Goal: Task Accomplishment & Management: Manage account settings

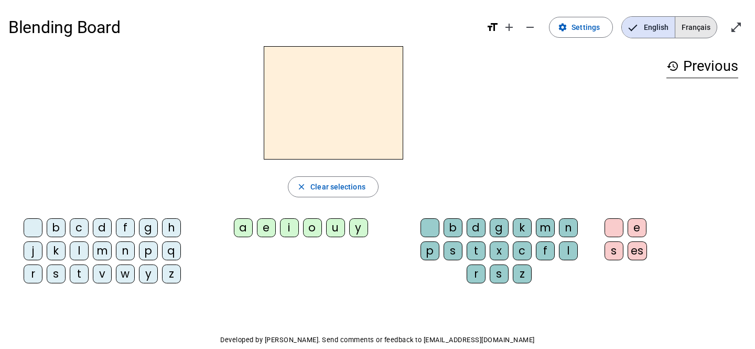
click at [696, 26] on span "Français" at bounding box center [696, 27] width 41 height 21
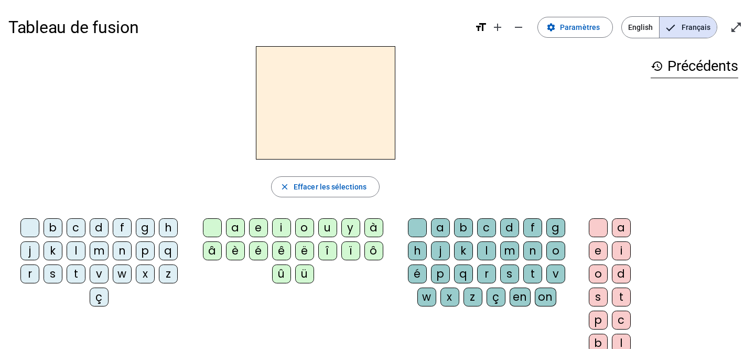
click at [211, 249] on div "â" at bounding box center [212, 250] width 19 height 19
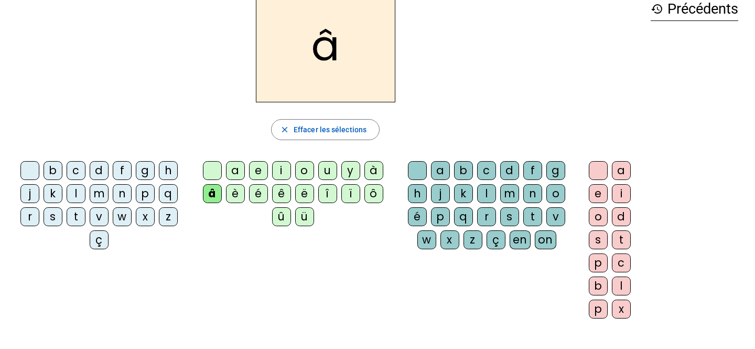
scroll to position [57, 0]
click at [531, 192] on div "n" at bounding box center [533, 194] width 19 height 19
click at [594, 193] on div "e" at bounding box center [598, 194] width 19 height 19
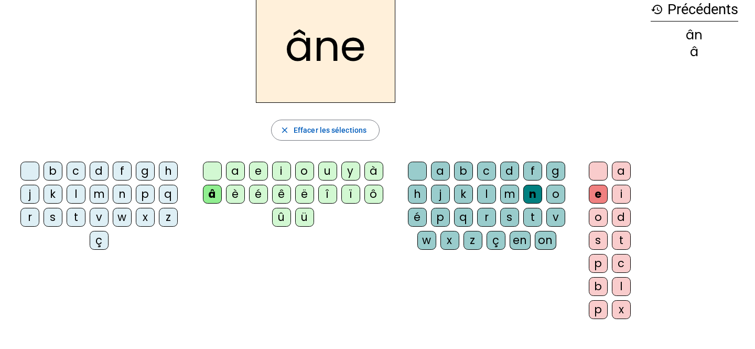
click at [28, 169] on div at bounding box center [29, 171] width 19 height 19
click at [211, 164] on div at bounding box center [212, 171] width 19 height 19
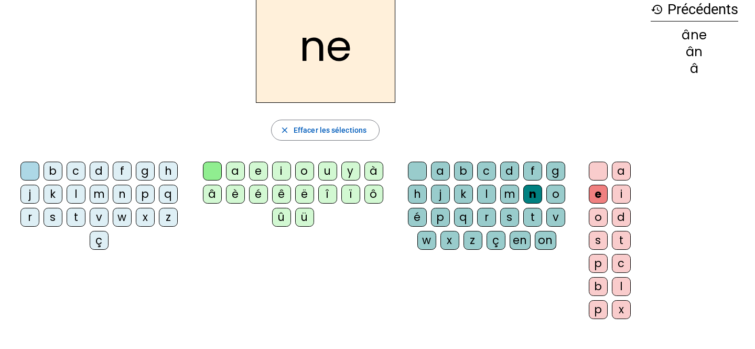
click at [415, 169] on div at bounding box center [417, 171] width 19 height 19
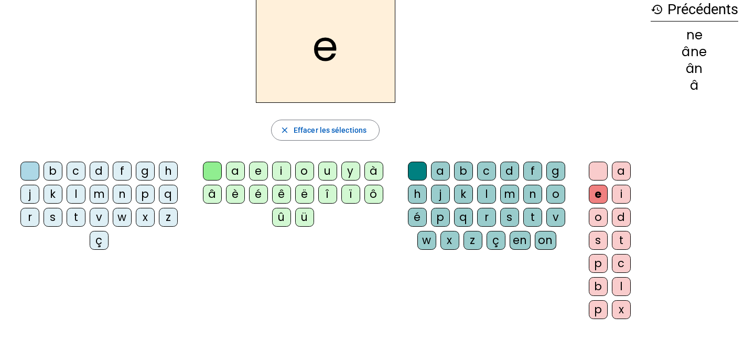
click at [594, 166] on div at bounding box center [598, 171] width 19 height 19
click at [506, 193] on div "m" at bounding box center [509, 194] width 19 height 19
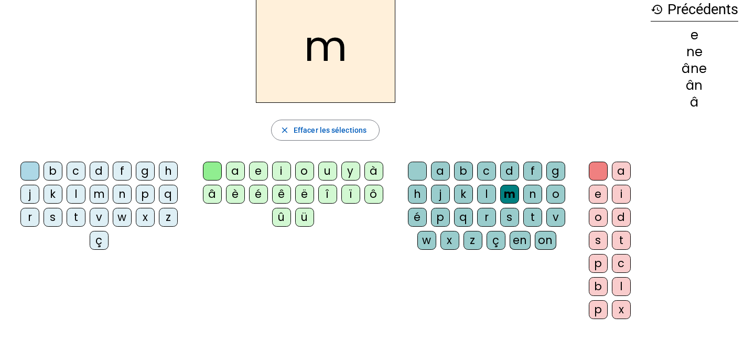
click at [141, 191] on div "p" at bounding box center [145, 194] width 19 height 19
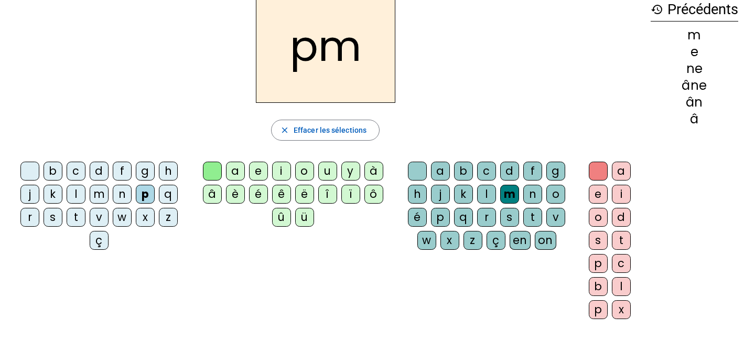
click at [233, 169] on div "a" at bounding box center [235, 171] width 19 height 19
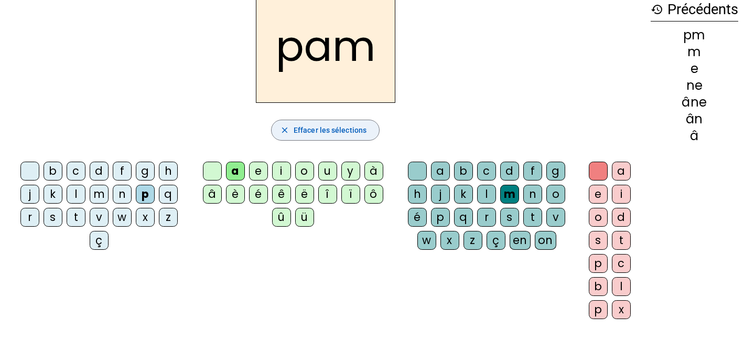
click at [306, 128] on span "Effacer les sélections" at bounding box center [330, 130] width 73 height 13
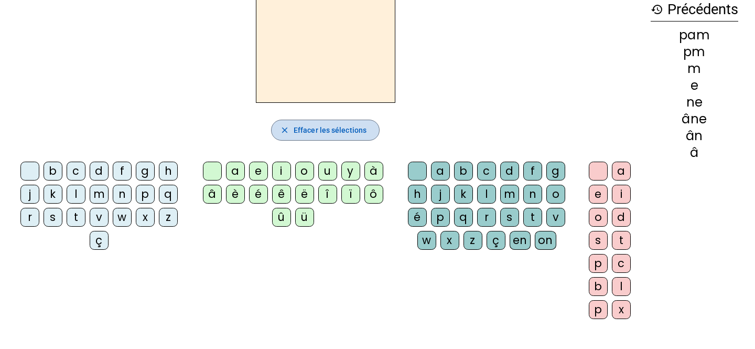
click at [306, 126] on span "Effacer les sélections" at bounding box center [330, 130] width 73 height 13
click at [294, 127] on span "Effacer les sélections" at bounding box center [330, 130] width 73 height 13
click at [703, 35] on div "pam" at bounding box center [695, 35] width 88 height 13
click at [658, 8] on mat-icon "history" at bounding box center [657, 9] width 13 height 13
drag, startPoint x: 711, startPoint y: 34, endPoint x: 657, endPoint y: 34, distance: 54.0
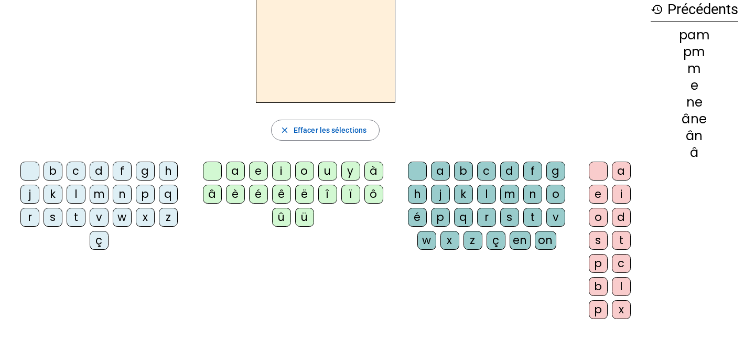
click at [657, 34] on div "pam" at bounding box center [695, 35] width 88 height 13
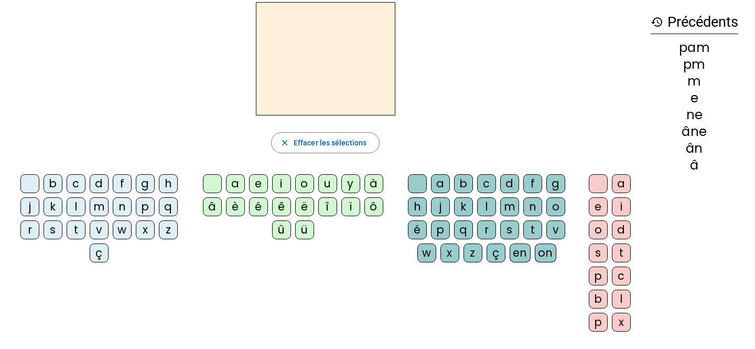
scroll to position [0, 0]
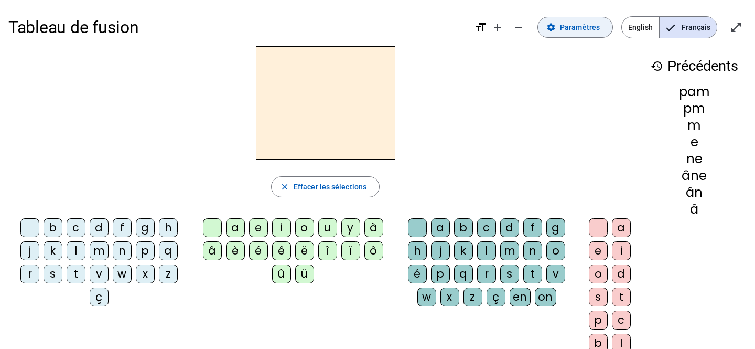
click at [561, 26] on span at bounding box center [575, 27] width 74 height 25
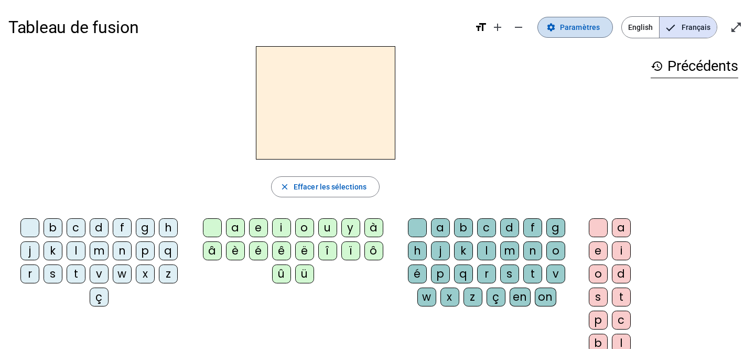
click at [563, 27] on span "Paramètres" at bounding box center [580, 27] width 40 height 13
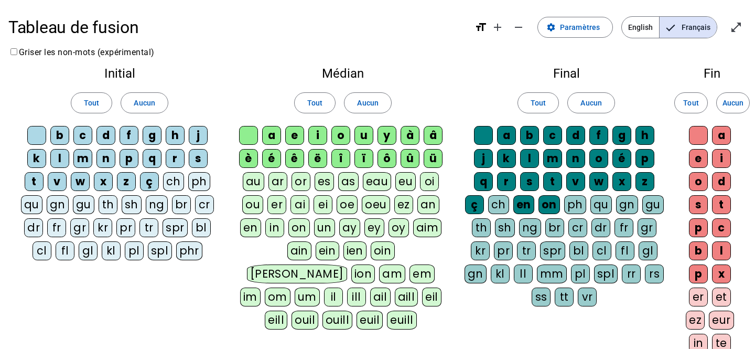
click at [433, 134] on div "â" at bounding box center [433, 135] width 19 height 19
click at [572, 159] on div "n" at bounding box center [576, 158] width 19 height 19
click at [480, 129] on div at bounding box center [483, 135] width 19 height 19
click at [248, 136] on div at bounding box center [248, 135] width 19 height 19
click at [40, 135] on div at bounding box center [36, 135] width 19 height 19
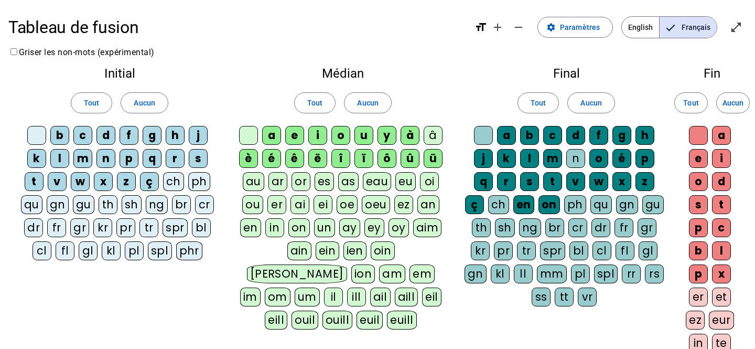
click at [698, 135] on div at bounding box center [698, 135] width 19 height 19
click at [698, 161] on div "e" at bounding box center [698, 158] width 19 height 19
click at [555, 156] on div "m" at bounding box center [552, 158] width 19 height 19
click at [620, 139] on div "g" at bounding box center [622, 135] width 19 height 19
click at [124, 155] on div "p" at bounding box center [129, 158] width 19 height 19
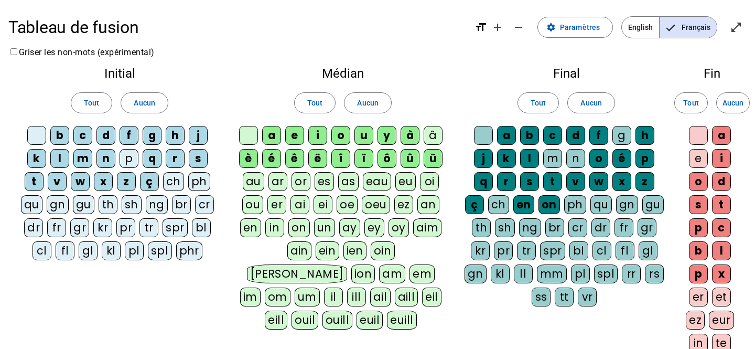
click at [272, 133] on div "a" at bounding box center [271, 135] width 19 height 19
click at [204, 159] on div "s" at bounding box center [198, 157] width 19 height 19
click at [103, 152] on div "n" at bounding box center [106, 157] width 19 height 19
click at [82, 158] on div "m" at bounding box center [82, 157] width 19 height 19
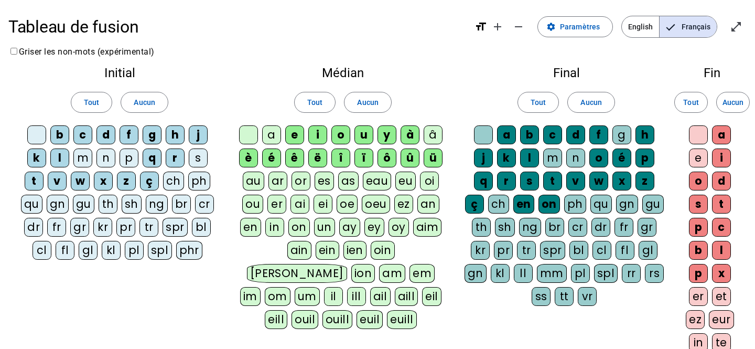
click at [359, 135] on div "u" at bounding box center [364, 134] width 19 height 19
click at [60, 155] on div "l" at bounding box center [59, 157] width 19 height 19
click at [340, 133] on div "o" at bounding box center [341, 134] width 19 height 19
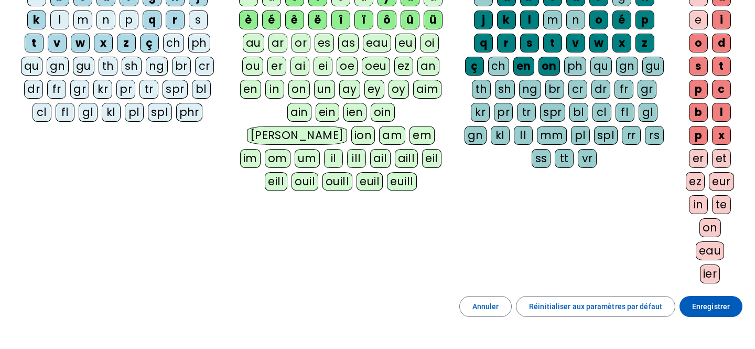
scroll to position [216, 0]
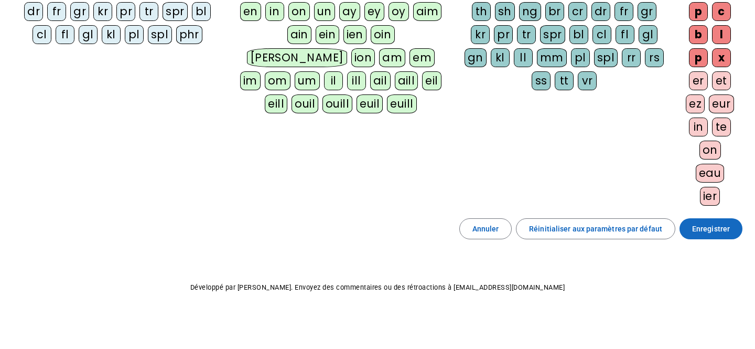
click at [701, 228] on span "Enregistrer" at bounding box center [711, 228] width 38 height 13
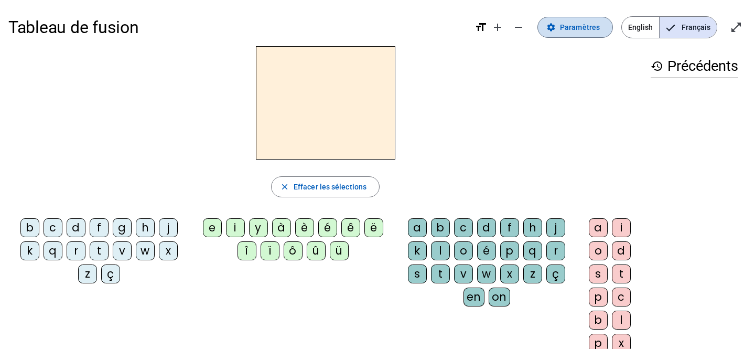
click at [586, 26] on span "Paramètres" at bounding box center [580, 27] width 40 height 13
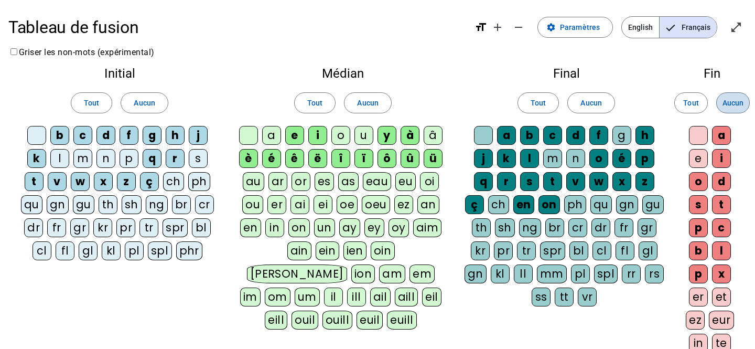
click at [737, 101] on span "Aucun" at bounding box center [733, 103] width 21 height 13
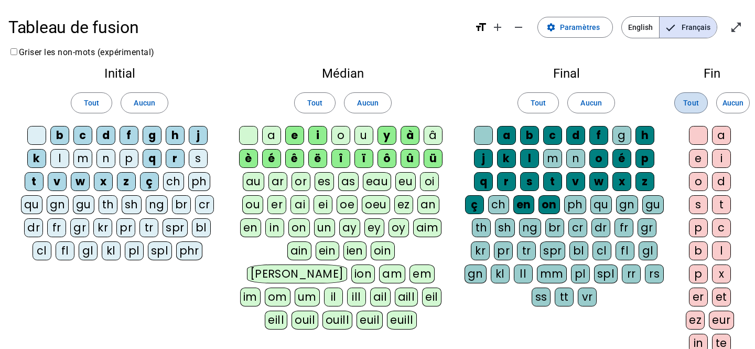
click at [692, 98] on span "Tout" at bounding box center [691, 103] width 15 height 13
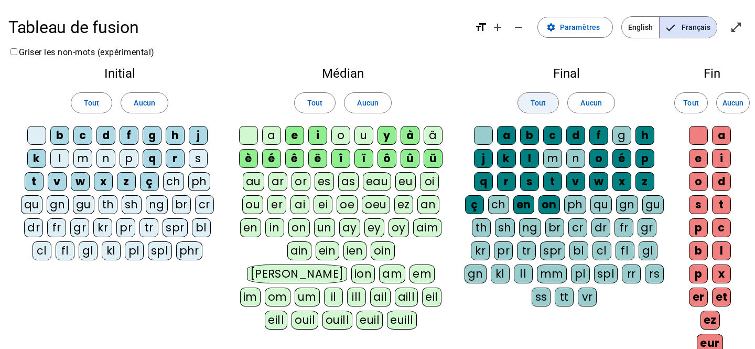
click at [537, 109] on span at bounding box center [538, 102] width 40 height 25
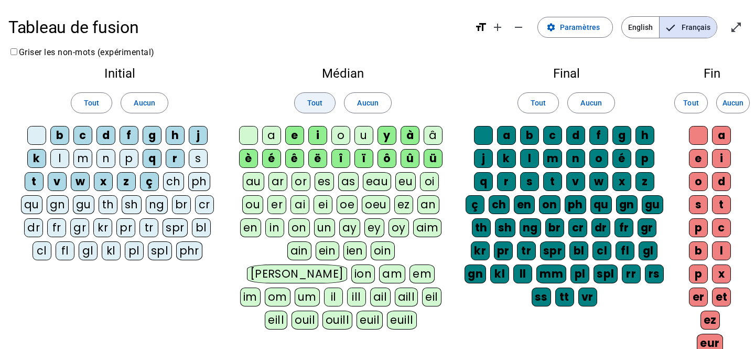
click at [315, 104] on span "Tout" at bounding box center [314, 103] width 15 height 13
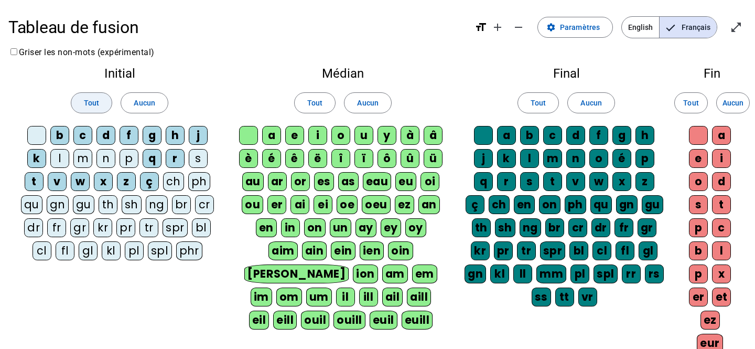
click at [89, 102] on span "Tout" at bounding box center [91, 103] width 15 height 13
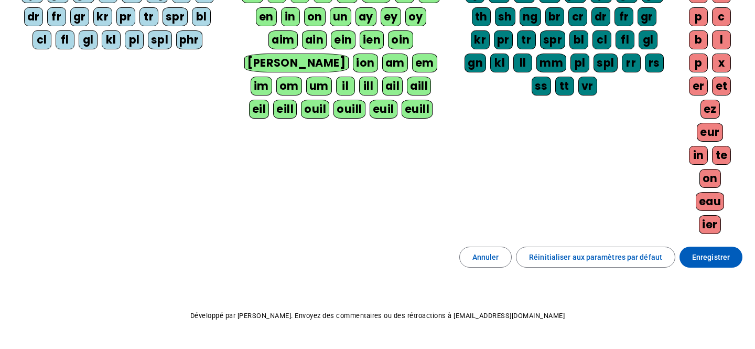
scroll to position [239, 0]
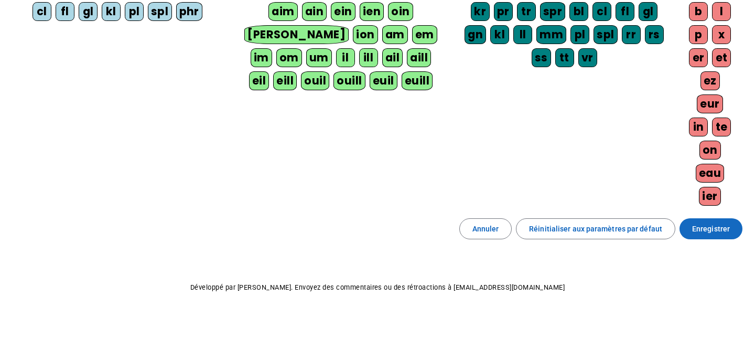
click at [710, 226] on span "Enregistrer" at bounding box center [711, 228] width 38 height 13
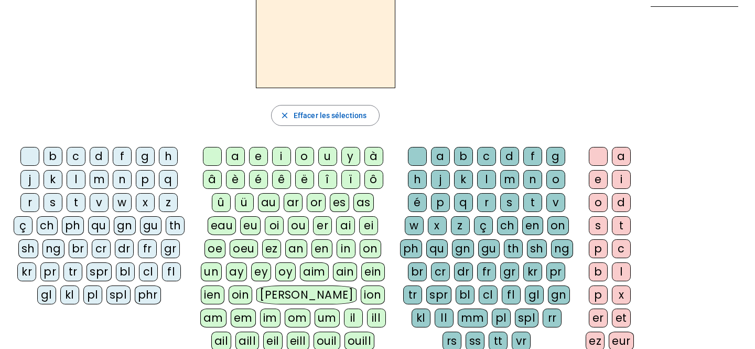
scroll to position [49, 0]
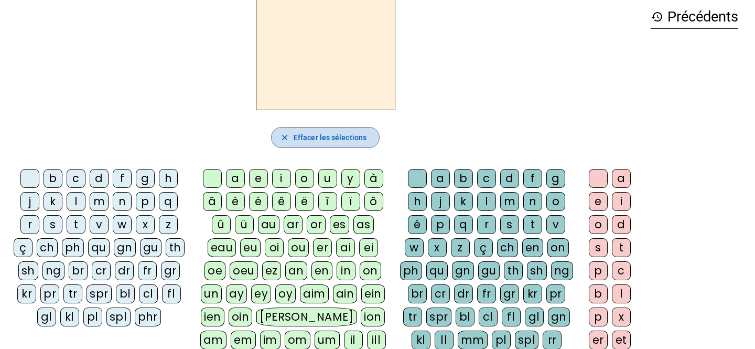
click at [338, 131] on span "Effacer les sélections" at bounding box center [330, 137] width 73 height 13
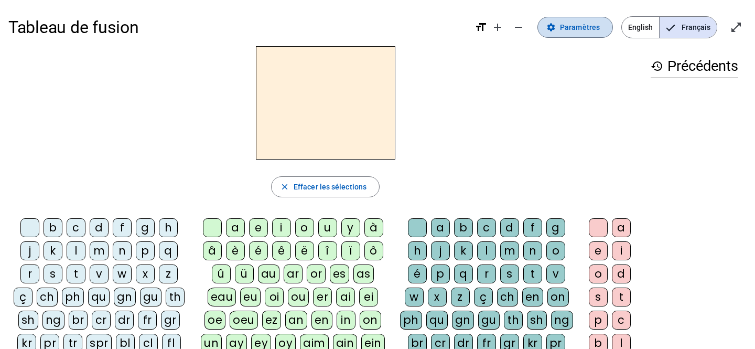
click at [582, 27] on span "Paramètres" at bounding box center [580, 27] width 40 height 13
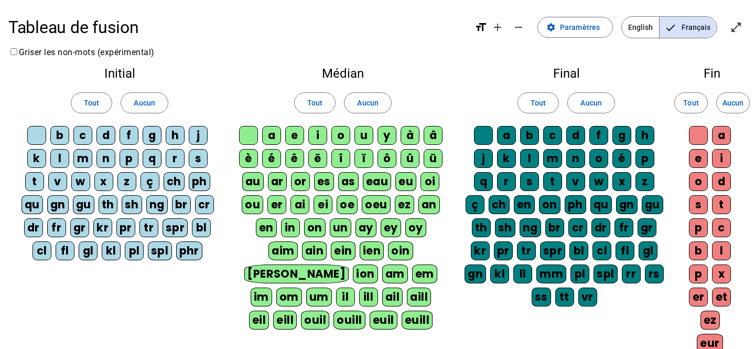
scroll to position [29, 0]
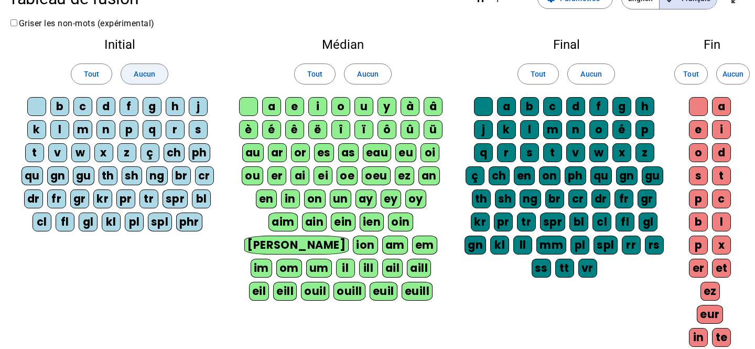
click at [159, 71] on span at bounding box center [144, 73] width 46 height 25
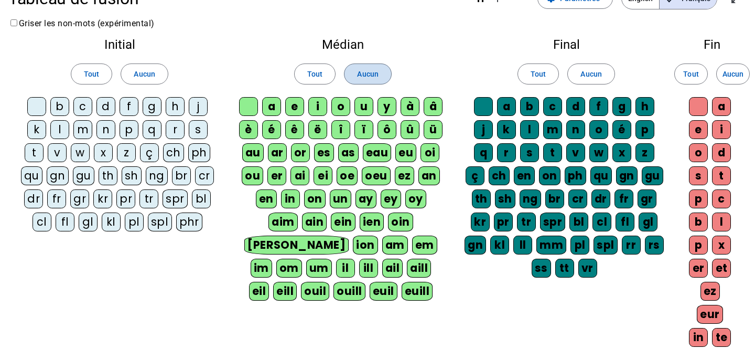
click at [365, 76] on span "Aucun" at bounding box center [367, 74] width 21 height 13
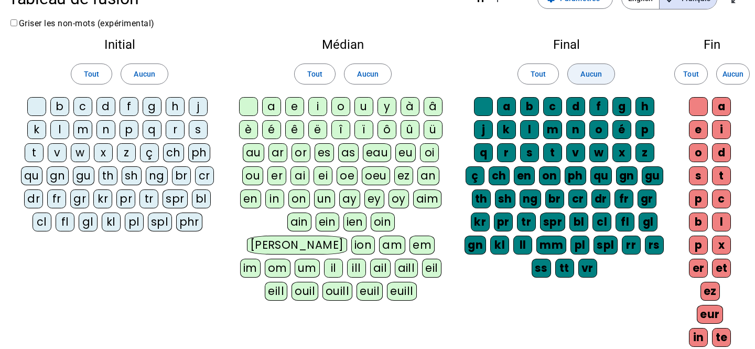
click at [586, 73] on span "Aucun" at bounding box center [591, 74] width 21 height 13
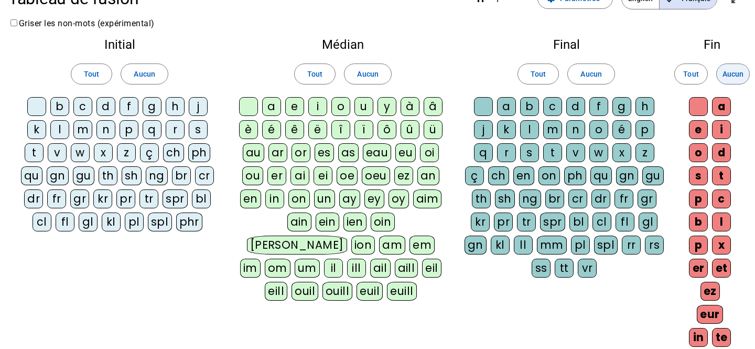
click at [728, 74] on span "Aucun" at bounding box center [733, 74] width 21 height 13
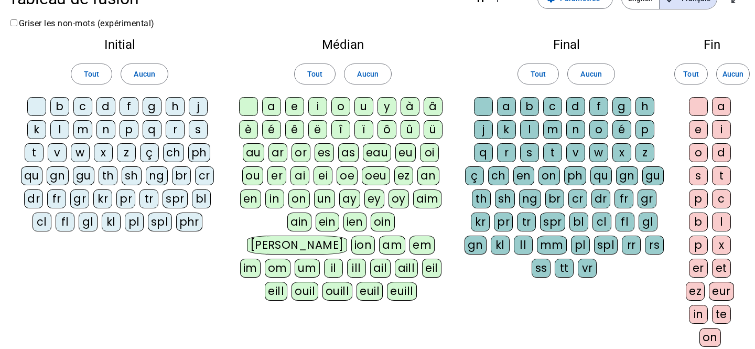
click at [432, 108] on div "â" at bounding box center [433, 106] width 19 height 19
click at [570, 129] on div "n" at bounding box center [576, 129] width 19 height 19
click at [699, 128] on div "e" at bounding box center [698, 129] width 19 height 19
click at [552, 127] on div "m" at bounding box center [552, 129] width 19 height 19
click at [621, 107] on div "g" at bounding box center [622, 106] width 19 height 19
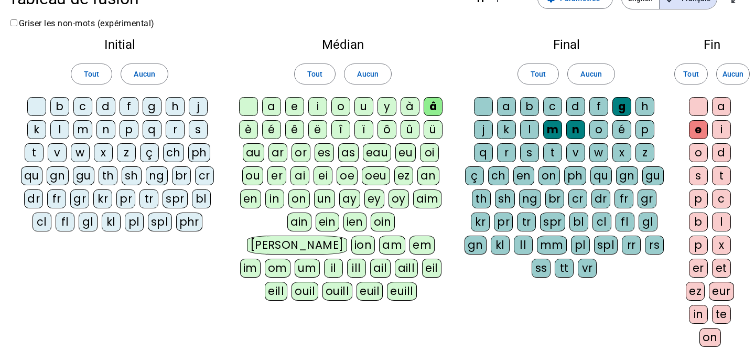
click at [127, 127] on div "p" at bounding box center [129, 129] width 19 height 19
click at [268, 106] on div "a" at bounding box center [271, 106] width 19 height 19
click at [195, 131] on div "s" at bounding box center [198, 129] width 19 height 19
click at [103, 130] on div "n" at bounding box center [106, 129] width 19 height 19
click at [87, 126] on div "m" at bounding box center [82, 129] width 19 height 19
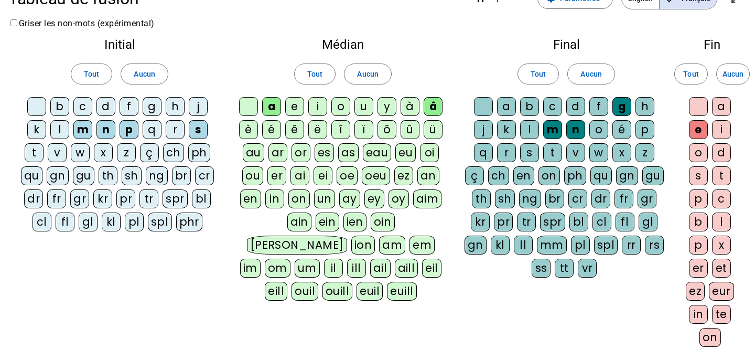
click at [363, 106] on div "u" at bounding box center [364, 106] width 19 height 19
click at [57, 129] on div "l" at bounding box center [59, 129] width 19 height 19
click at [337, 104] on div "o" at bounding box center [341, 106] width 19 height 19
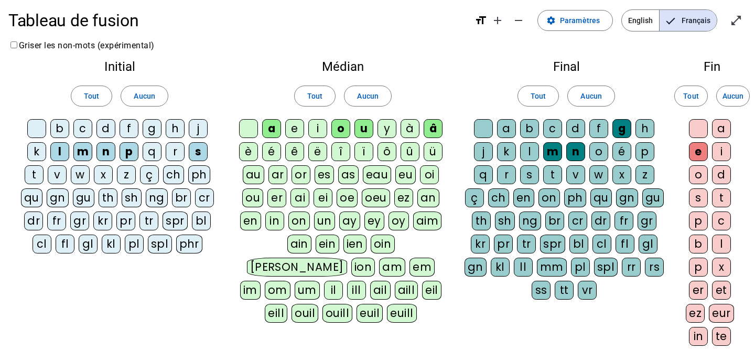
scroll to position [8, 0]
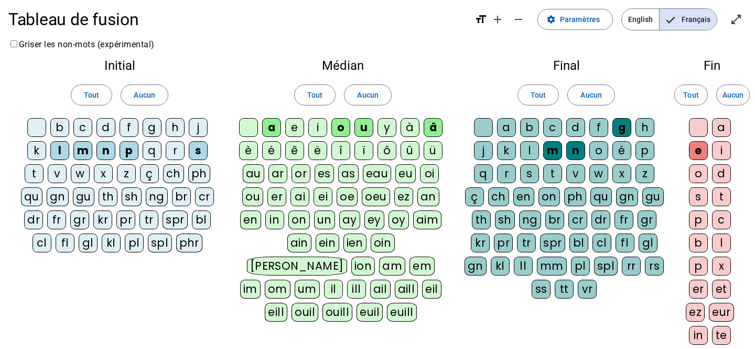
click at [487, 124] on div at bounding box center [483, 127] width 19 height 19
click at [699, 127] on div at bounding box center [698, 127] width 19 height 19
click at [251, 122] on div at bounding box center [248, 127] width 19 height 19
click at [32, 126] on div at bounding box center [36, 127] width 19 height 19
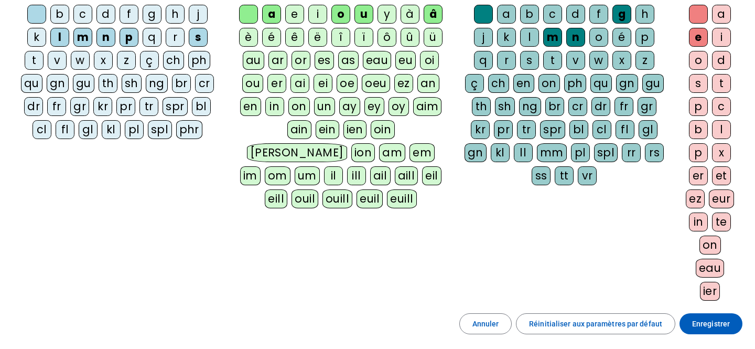
scroll to position [138, 0]
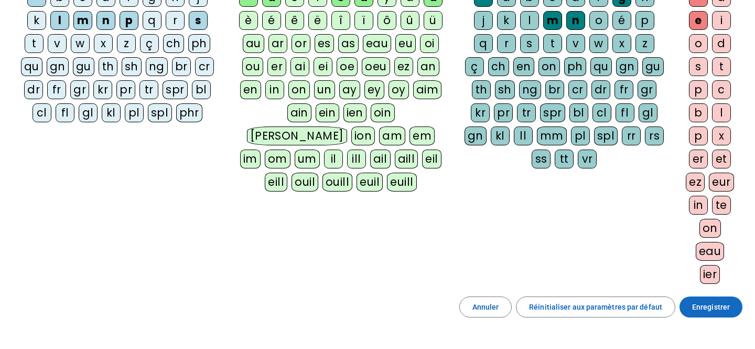
click at [712, 309] on span "Enregistrer" at bounding box center [711, 307] width 38 height 13
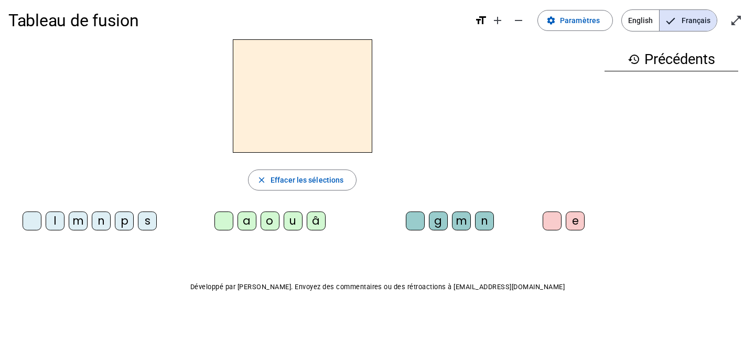
scroll to position [6, 0]
click at [314, 217] on div "â" at bounding box center [316, 221] width 19 height 19
click at [485, 220] on div "n" at bounding box center [484, 221] width 19 height 19
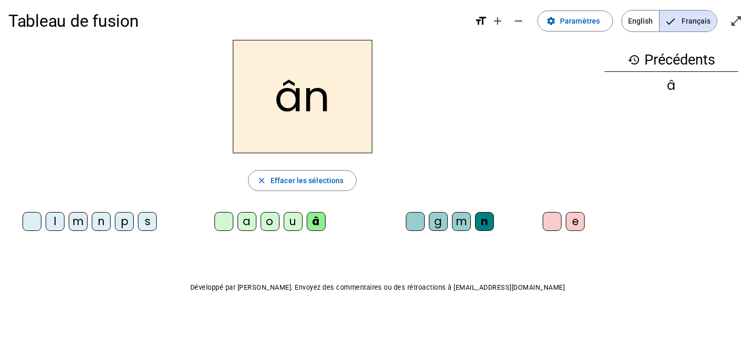
click at [572, 225] on div "e" at bounding box center [575, 221] width 19 height 19
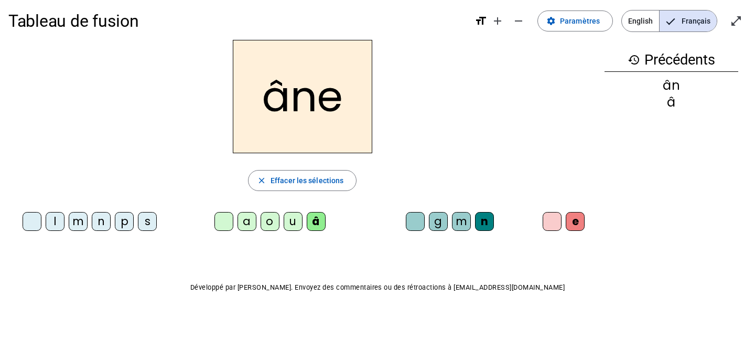
click at [632, 58] on mat-icon "history" at bounding box center [634, 60] width 13 height 13
click at [670, 86] on div "ân" at bounding box center [672, 85] width 134 height 13
click at [681, 106] on div "â" at bounding box center [672, 102] width 134 height 13
